Goal: Information Seeking & Learning: Find specific fact

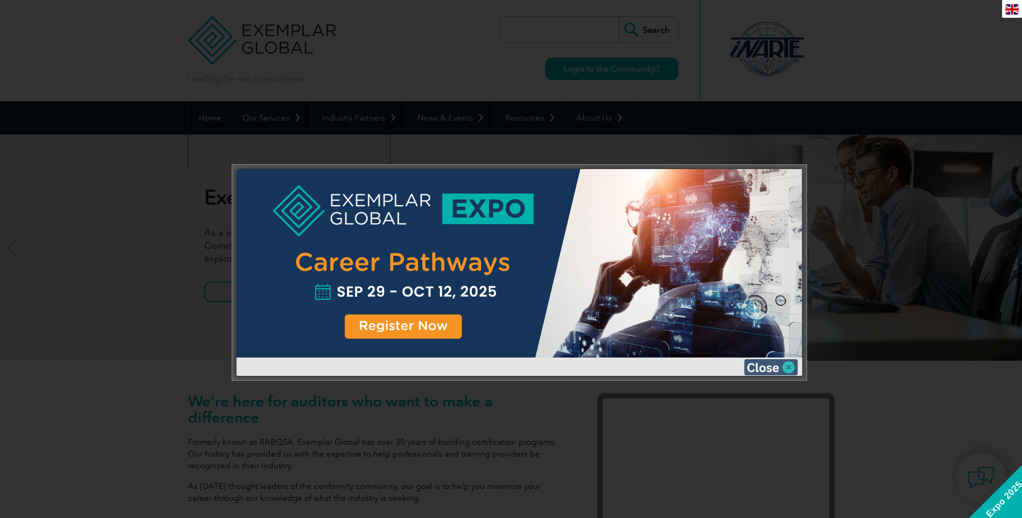
click at [791, 368] on img at bounding box center [771, 367] width 54 height 16
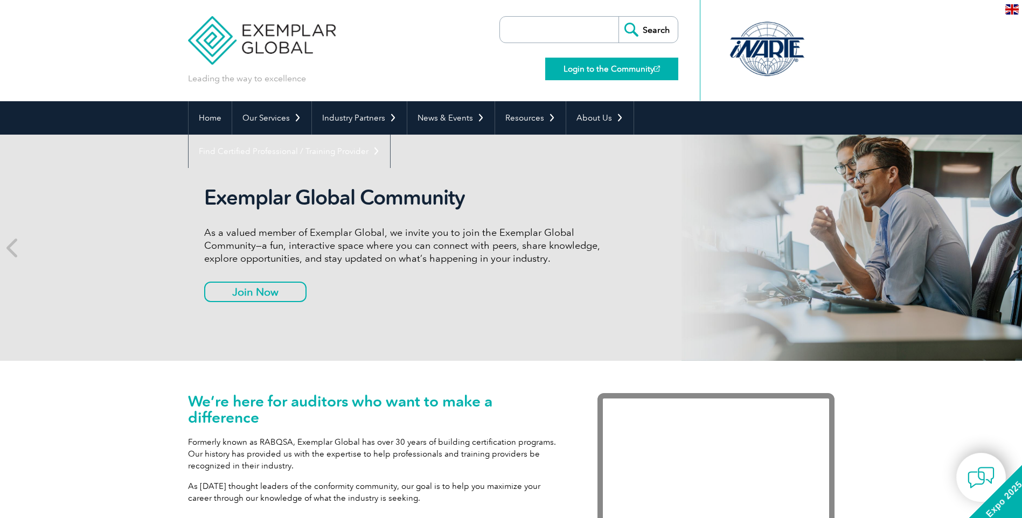
click at [616, 64] on link "Login to the Community" at bounding box center [611, 69] width 133 height 23
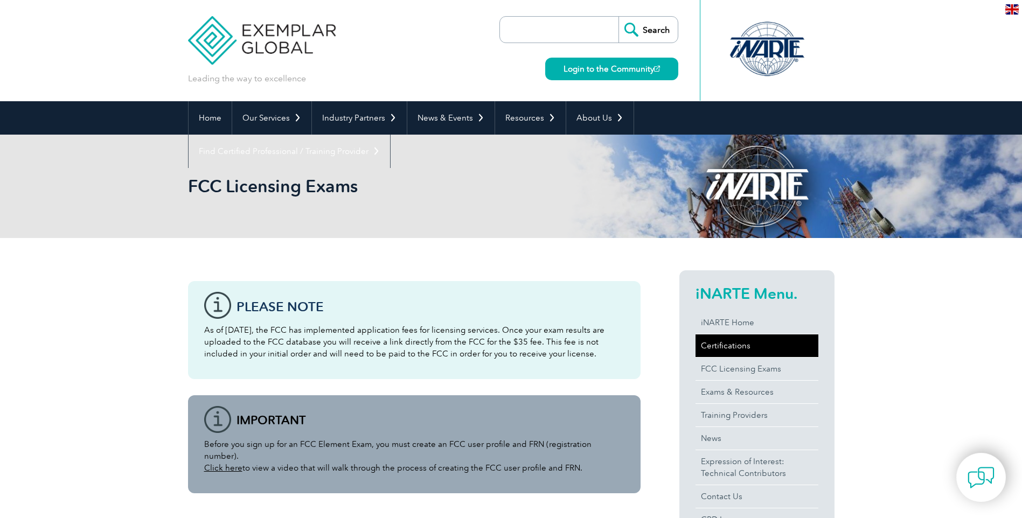
click at [716, 341] on link "Certifications" at bounding box center [757, 346] width 123 height 23
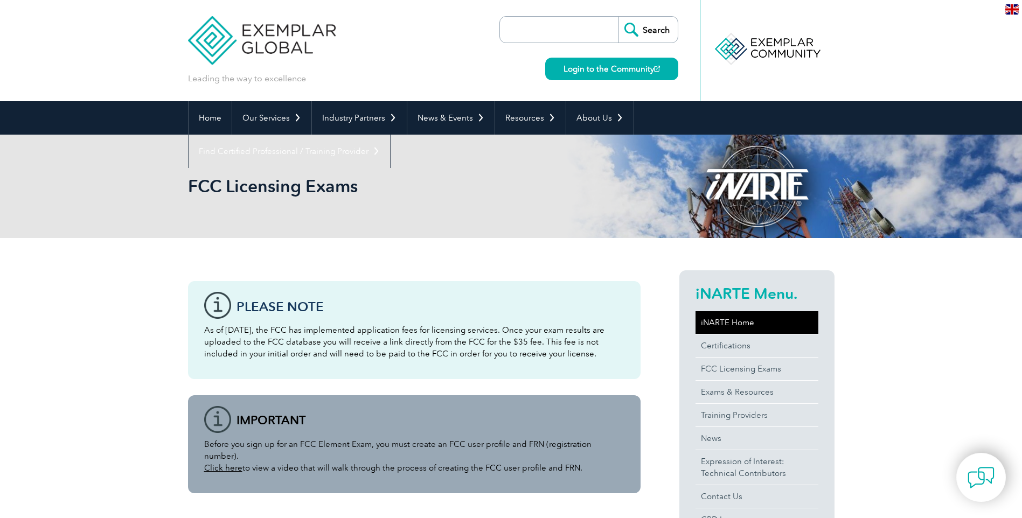
click at [712, 321] on link "iNARTE Home" at bounding box center [757, 322] width 123 height 23
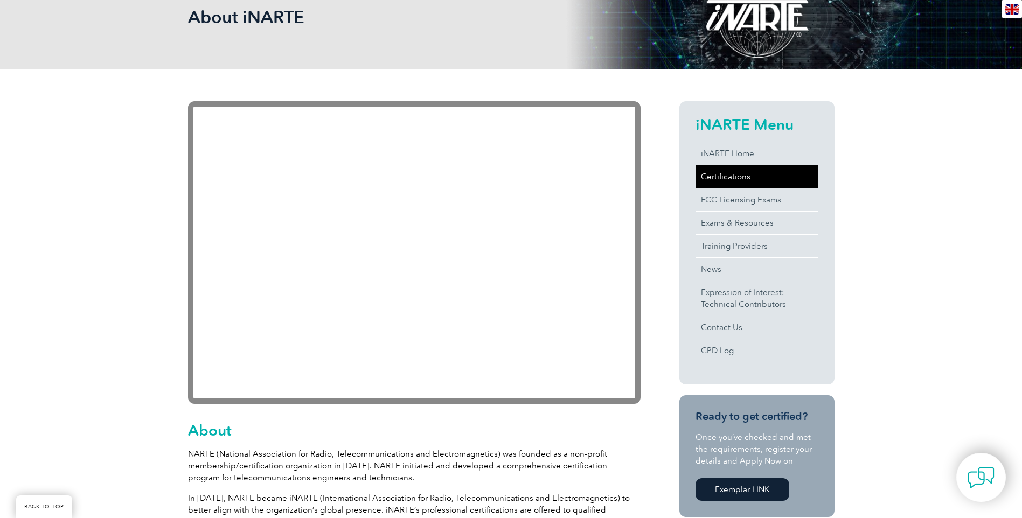
scroll to position [216, 0]
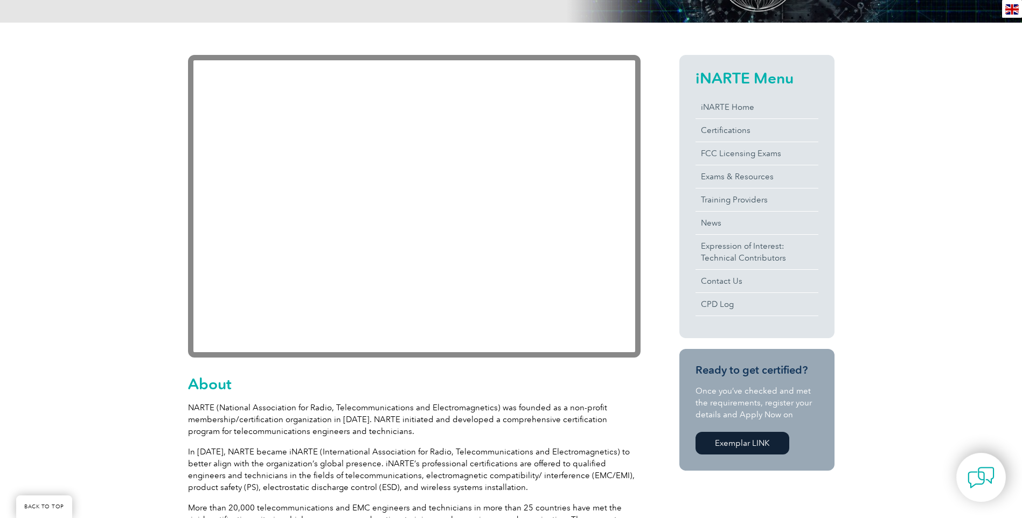
click at [725, 448] on link "Exemplar LINK" at bounding box center [743, 443] width 94 height 23
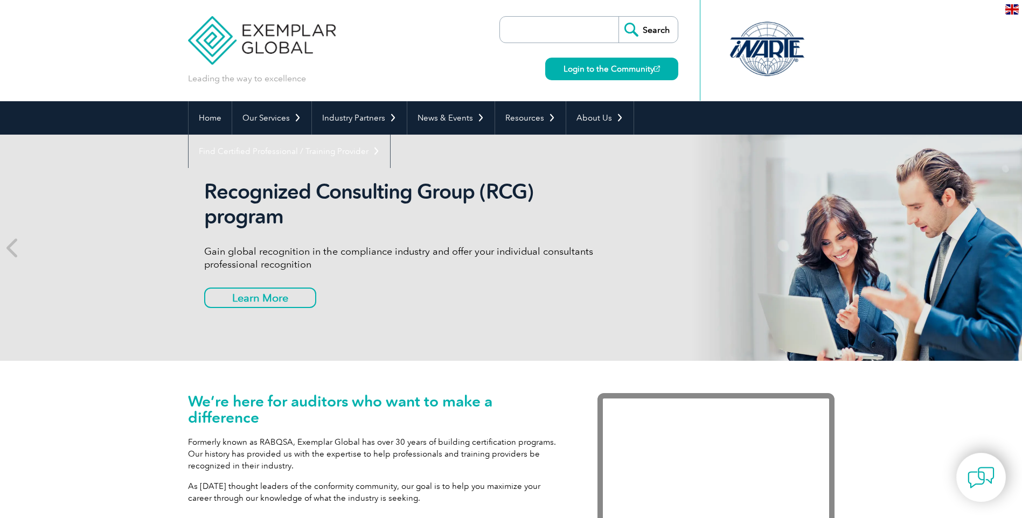
click at [512, 33] on input "search" at bounding box center [561, 30] width 113 height 26
type input "pay invoice"
click at [619, 17] on input "Search" at bounding box center [648, 30] width 59 height 26
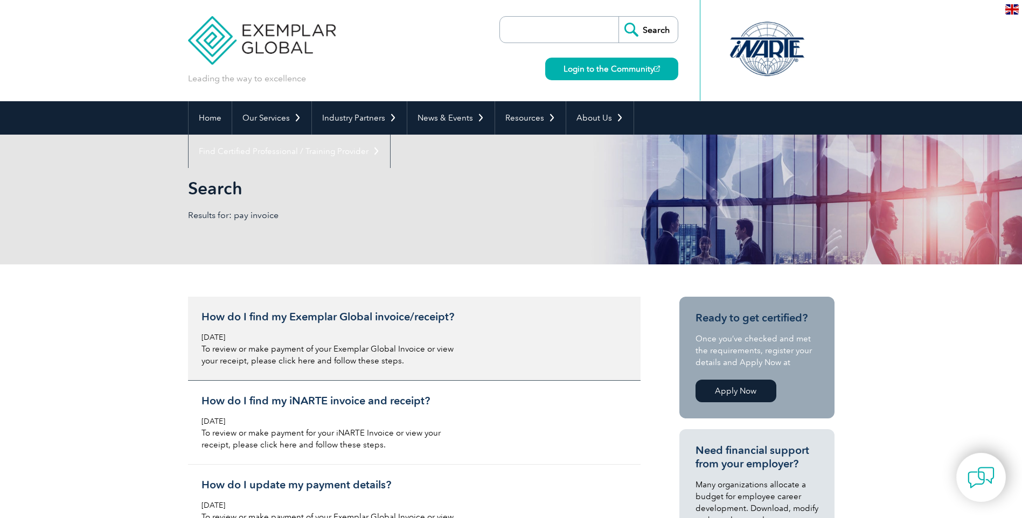
click at [371, 315] on h3 "How do I find my Exemplar Global invoice/receipt?" at bounding box center [329, 316] width 255 height 13
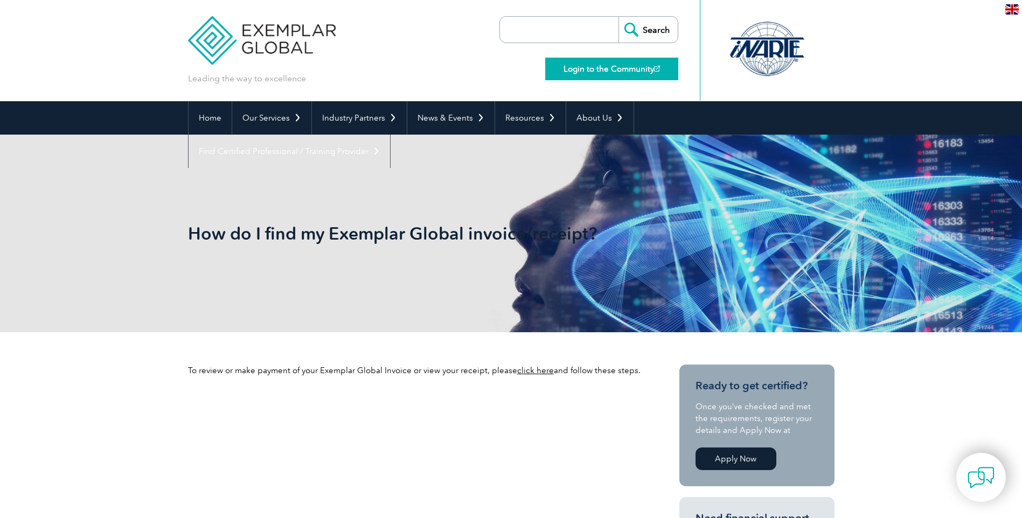
click at [604, 71] on link "Login to the Community" at bounding box center [611, 69] width 133 height 23
